Goal: Task Accomplishment & Management: Use online tool/utility

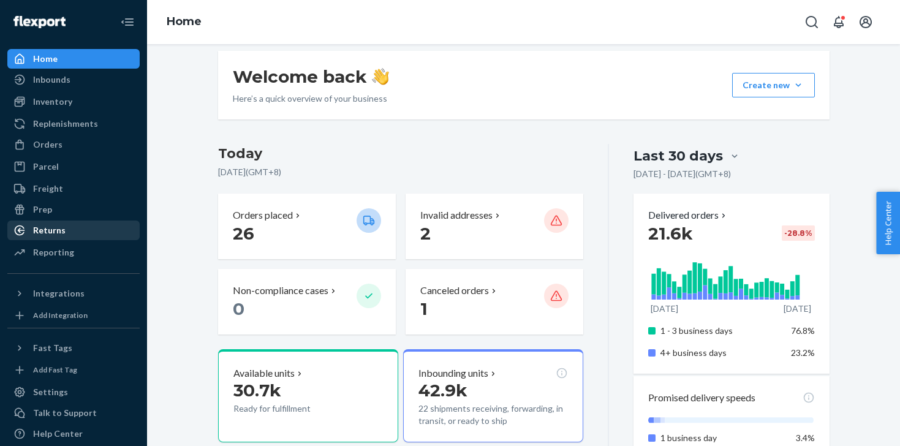
click at [69, 233] on div "Returns" at bounding box center [74, 230] width 130 height 17
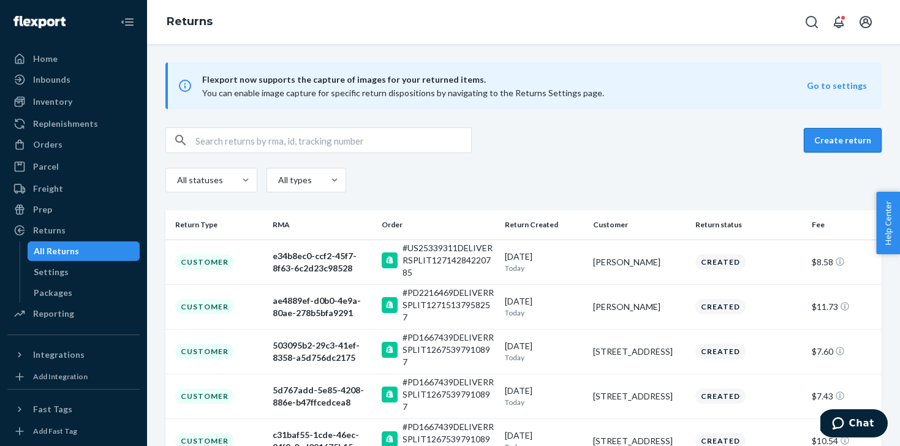
click at [838, 140] on button "Create return" at bounding box center [843, 140] width 78 height 25
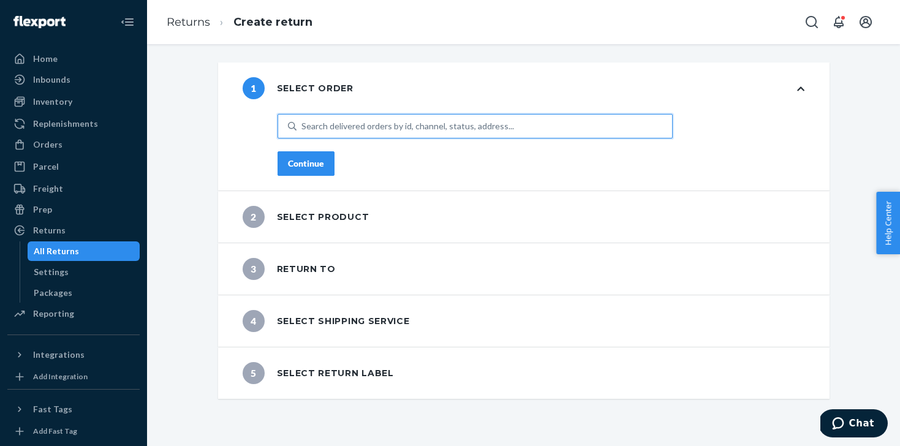
click at [448, 126] on div "Search delivered orders by id, channel, status, address..." at bounding box center [408, 126] width 213 height 12
click at [303, 126] on input "0 results available. Use Up and Down to choose options, press Enter to select t…" at bounding box center [302, 126] width 1 height 12
paste input "bmathusa@gmail.com"
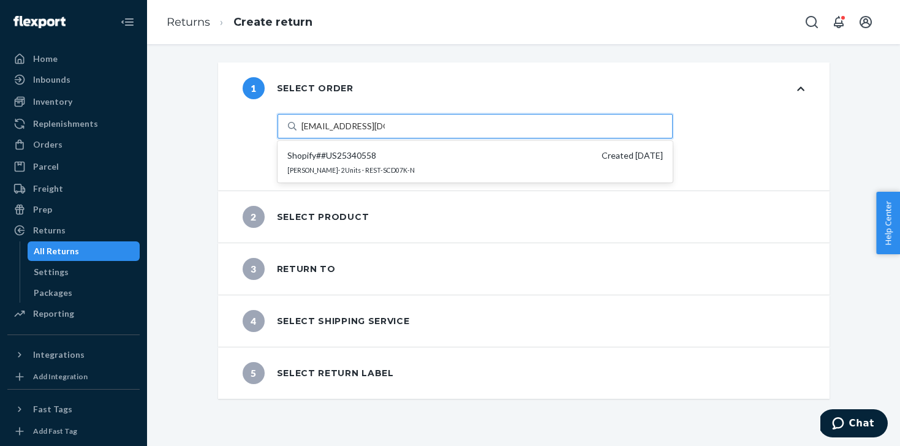
type input "bmathusa@gmail.com"
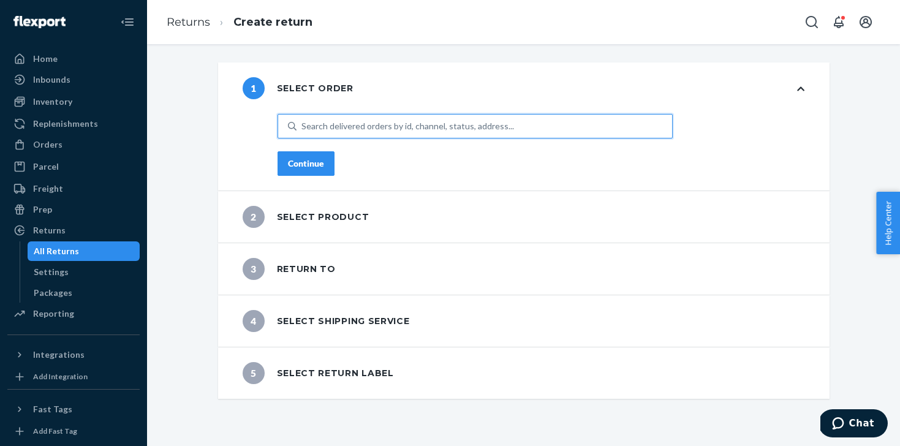
click at [335, 125] on div "Search delivered orders by id, channel, status, address..." at bounding box center [408, 126] width 213 height 12
click at [303, 125] on input "0 results available. Use Up and Down to choose options, press Enter to select t…" at bounding box center [302, 126] width 1 height 12
paste input "US25340558"
type input "US25340558"
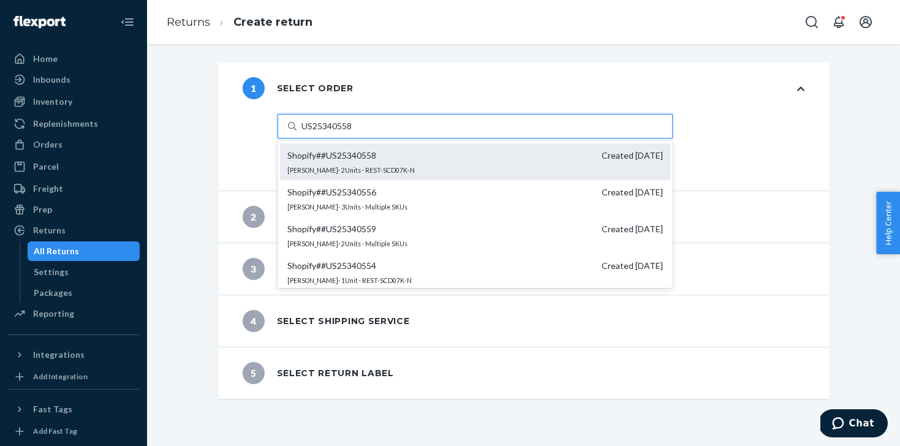
click at [499, 163] on div "Shopify # #US25340558 Created 8/18/2025 Bethany Mathusa · 2 Units · REST-SCD07K…" at bounding box center [475, 161] width 390 height 37
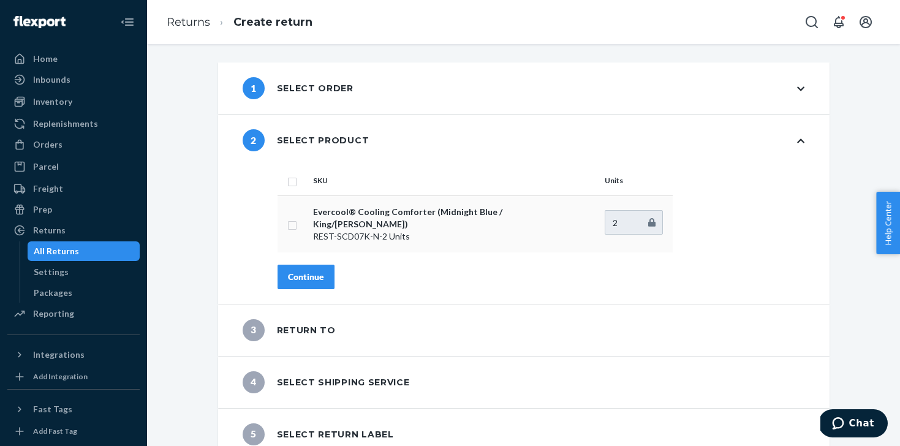
click at [295, 225] on input "checkbox" at bounding box center [292, 224] width 10 height 13
checkbox input "true"
type input "1"
click at [653, 221] on input "1" at bounding box center [634, 222] width 58 height 25
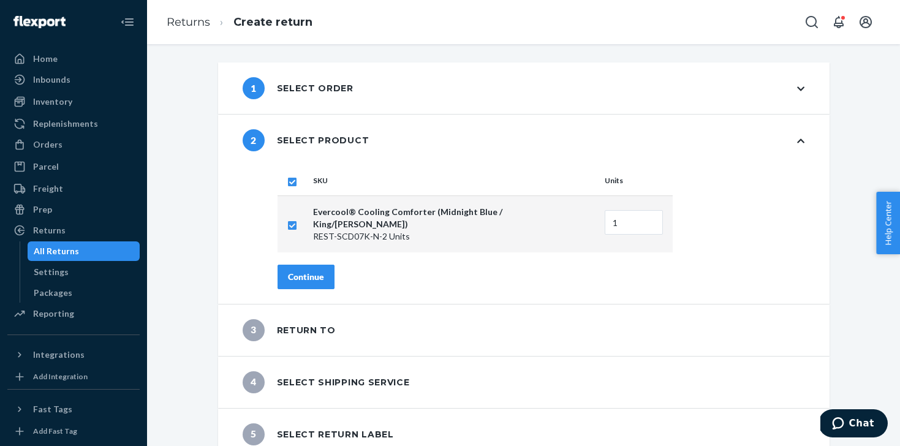
click at [302, 271] on div "Continue" at bounding box center [306, 277] width 36 height 12
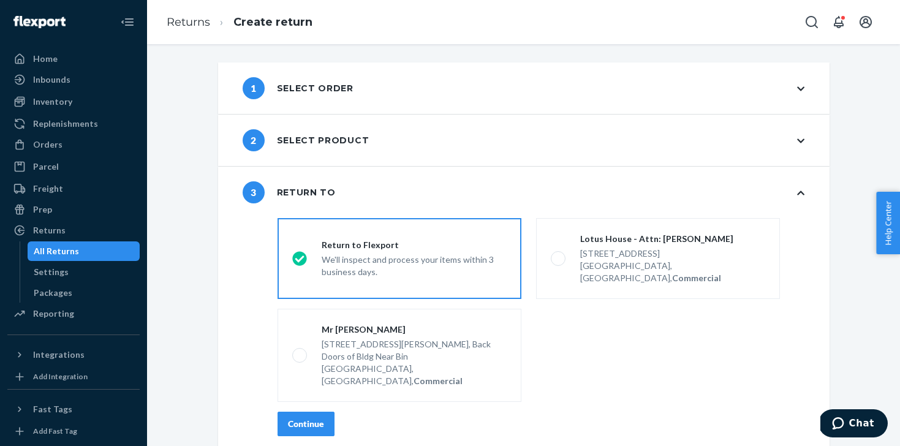
click at [303, 412] on button "Continue" at bounding box center [306, 424] width 57 height 25
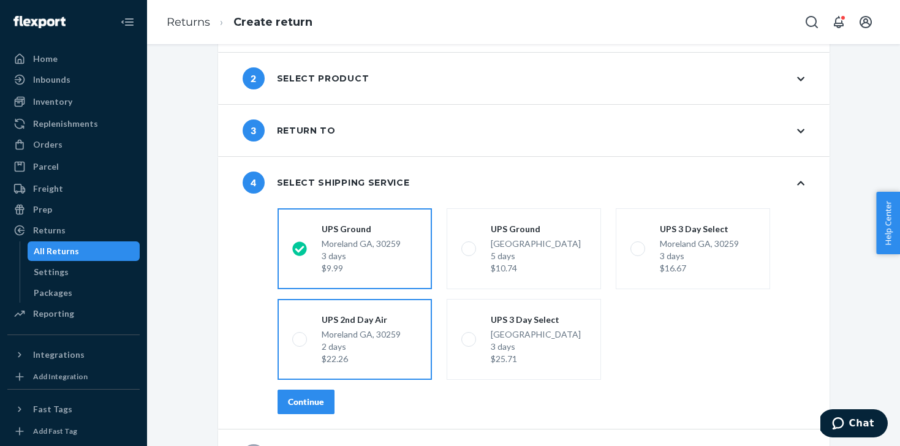
scroll to position [97, 0]
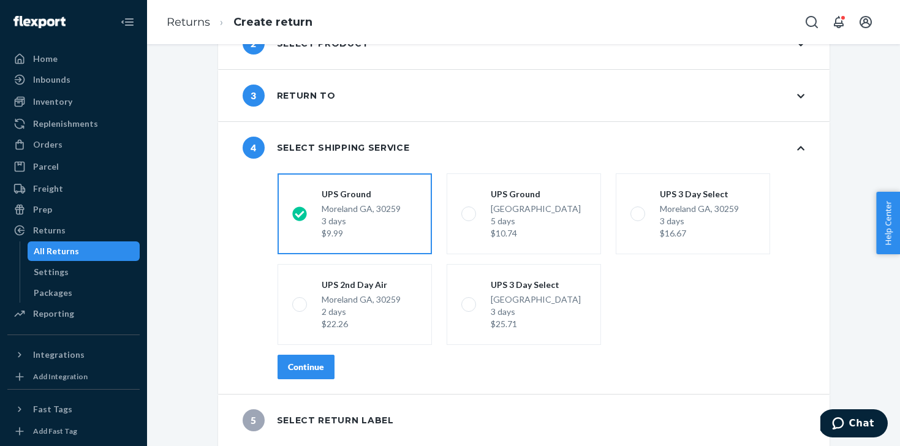
click at [305, 376] on button "Continue" at bounding box center [306, 367] width 57 height 25
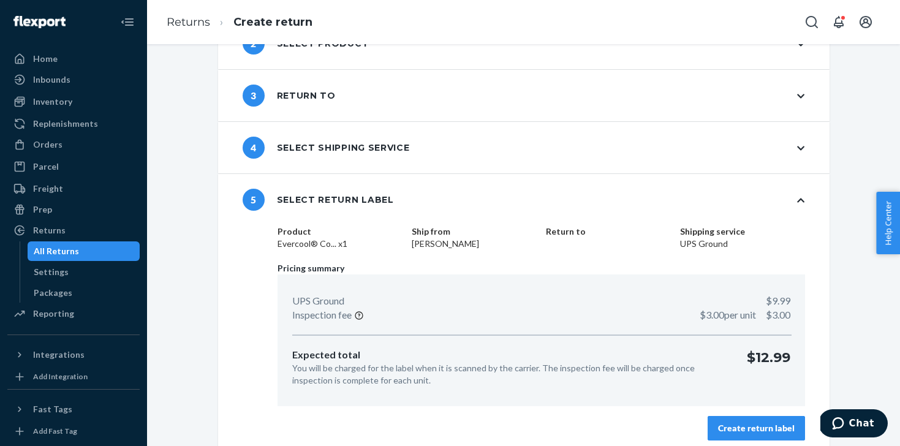
click at [741, 435] on button "Create return label" at bounding box center [756, 428] width 97 height 25
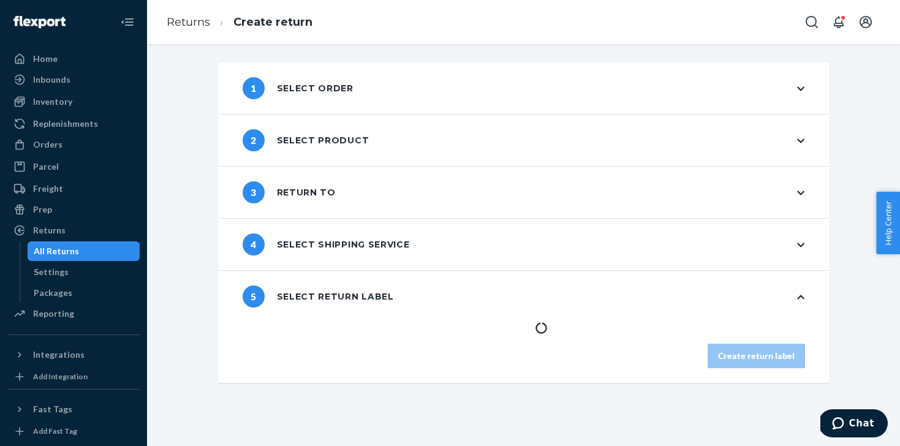
scroll to position [0, 0]
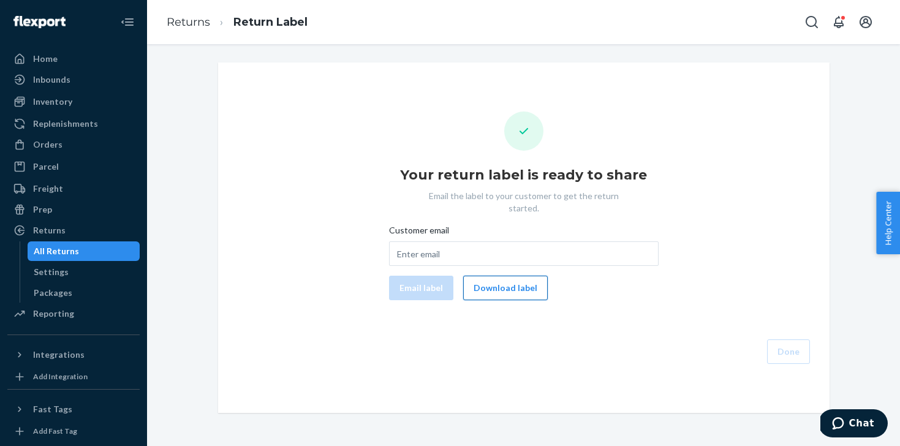
click at [498, 276] on button "Download label" at bounding box center [505, 288] width 85 height 25
click at [67, 248] on div "All Returns" at bounding box center [56, 251] width 45 height 12
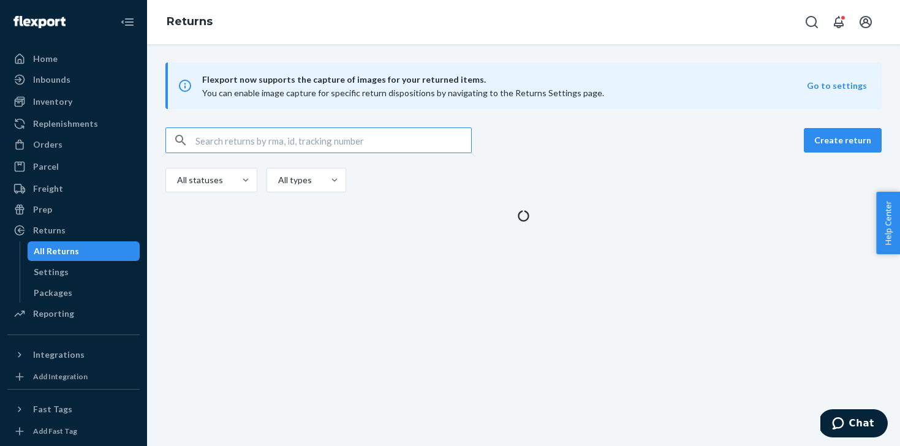
click at [250, 142] on input "text" at bounding box center [334, 140] width 276 height 25
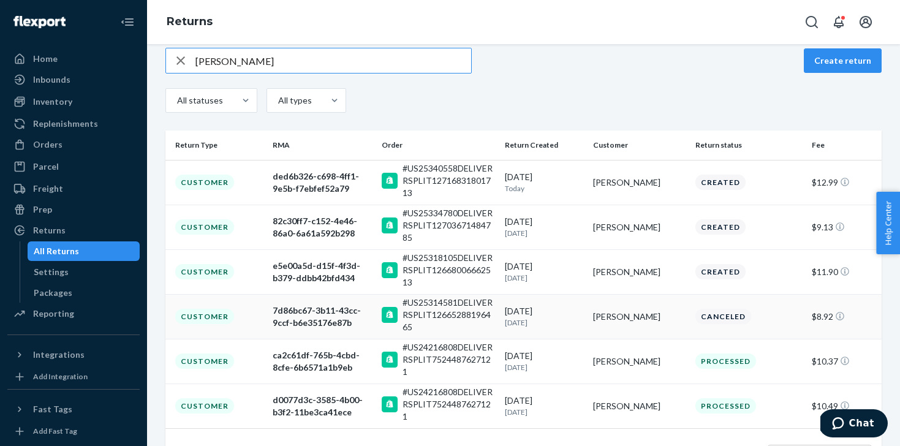
scroll to position [80, 0]
type input "[PERSON_NAME]"
click at [281, 178] on div "ded6b326-c698-4ff1-9e5b-f7ebfef52a79" at bounding box center [322, 182] width 99 height 25
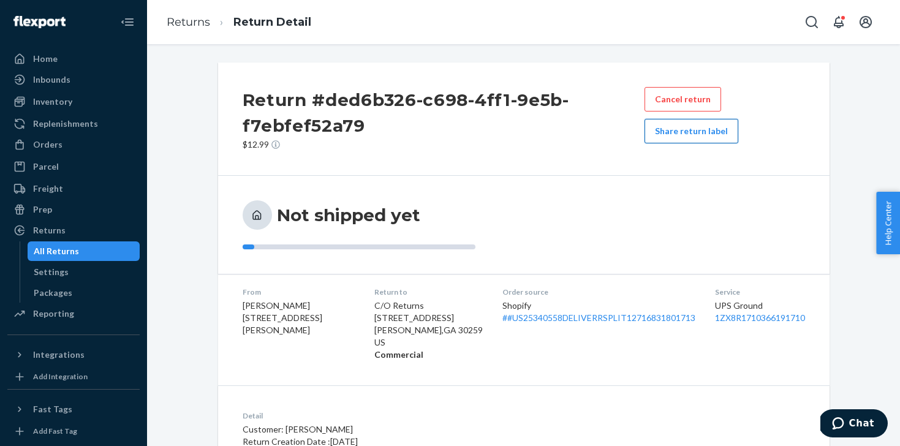
click at [730, 137] on button "Share return label" at bounding box center [692, 131] width 94 height 25
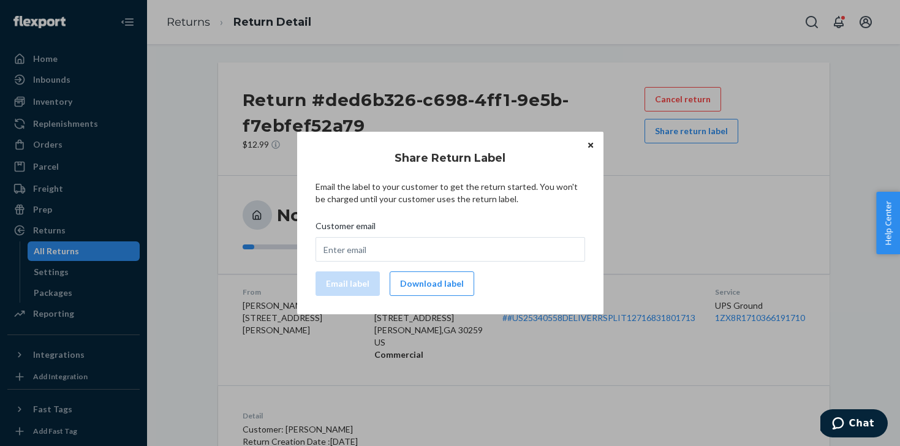
click at [408, 303] on div "Share Return Label Email the label to your customer to get the return started. …" at bounding box center [451, 223] width 270 height 161
click at [418, 288] on button "Download label" at bounding box center [432, 283] width 85 height 25
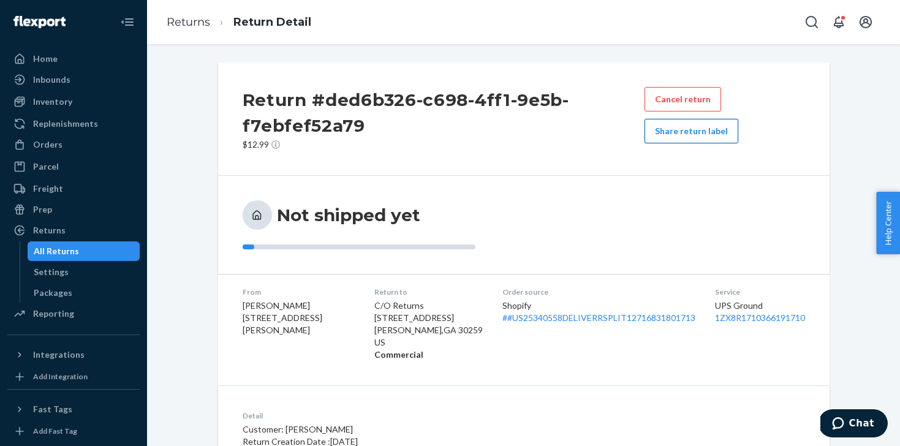
click at [690, 139] on button "Share return label" at bounding box center [692, 131] width 94 height 25
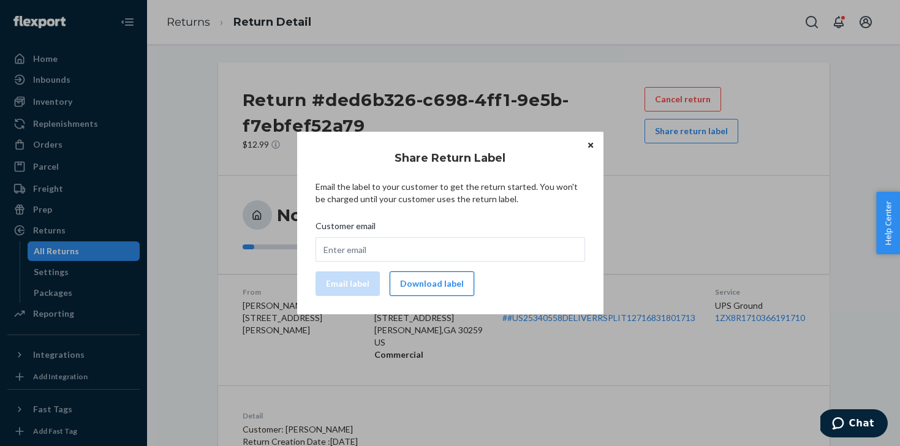
click at [443, 286] on button "Download label" at bounding box center [432, 283] width 85 height 25
